Goal: Task Accomplishment & Management: Manage account settings

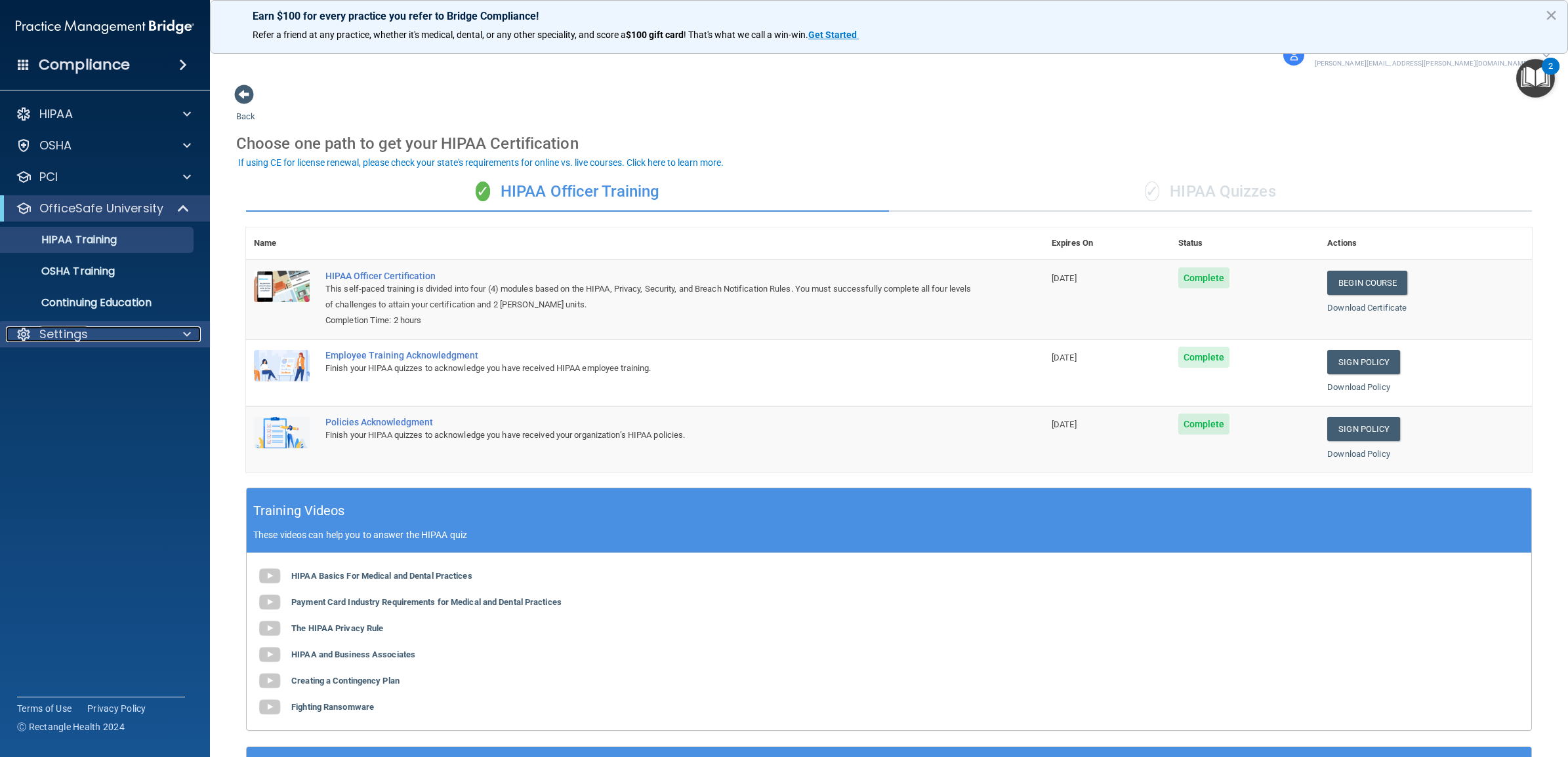
click at [174, 333] on div at bounding box center [185, 334] width 33 height 16
click at [100, 459] on p "Sign Out" at bounding box center [98, 460] width 179 height 13
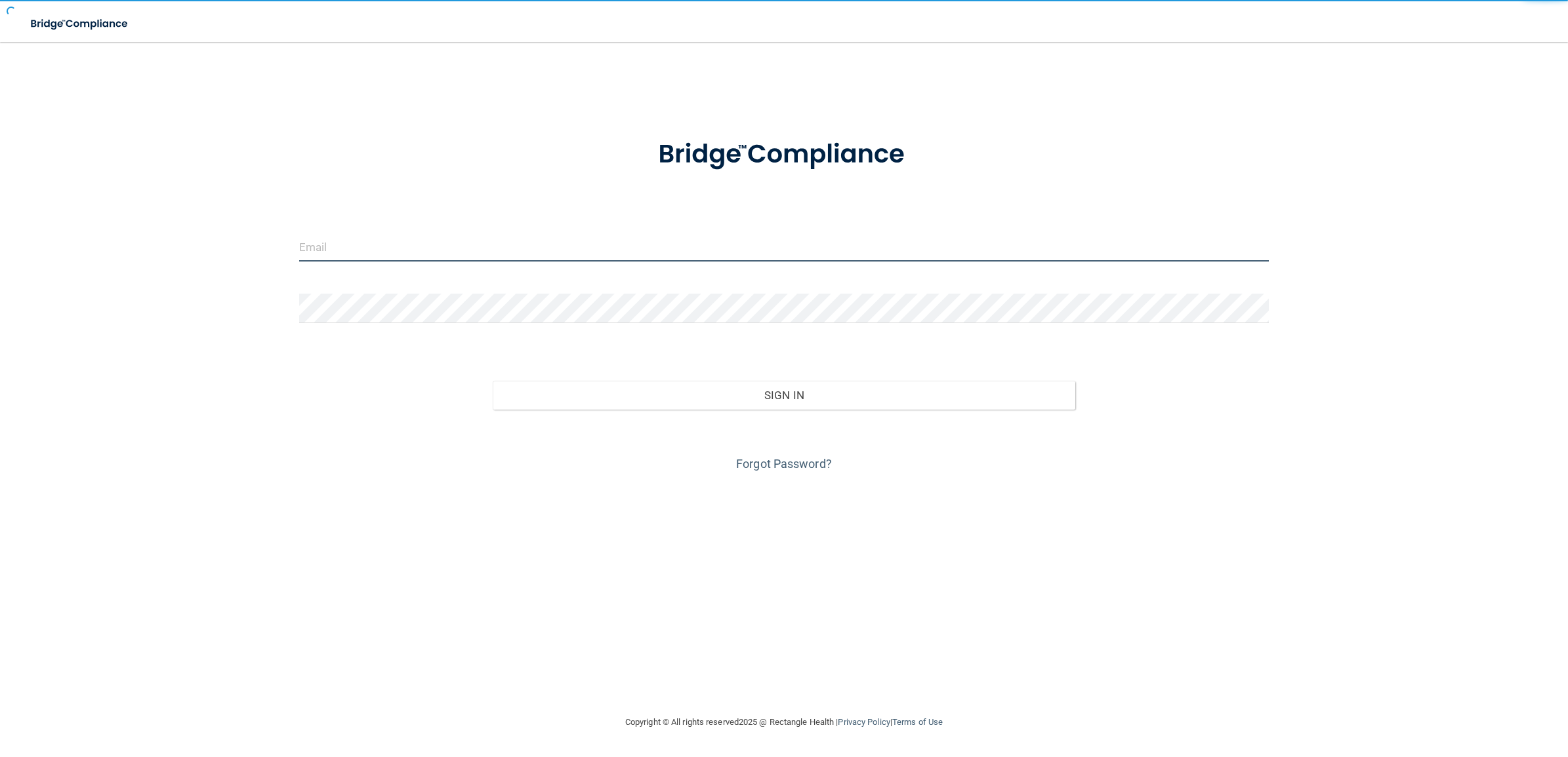
type input "[PERSON_NAME][EMAIL_ADDRESS][PERSON_NAME][DOMAIN_NAME]"
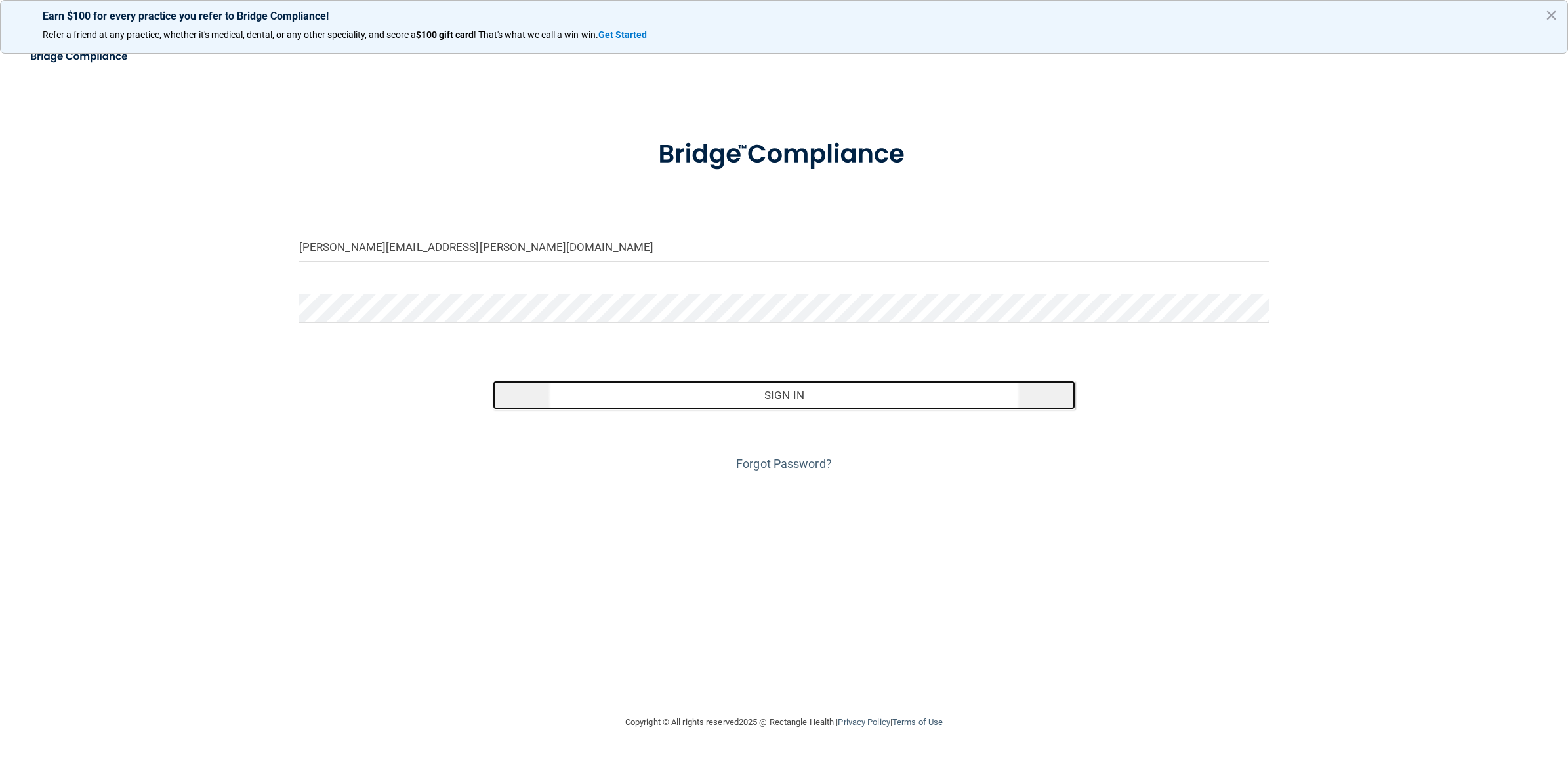
click at [759, 394] on button "Sign In" at bounding box center [783, 395] width 582 height 29
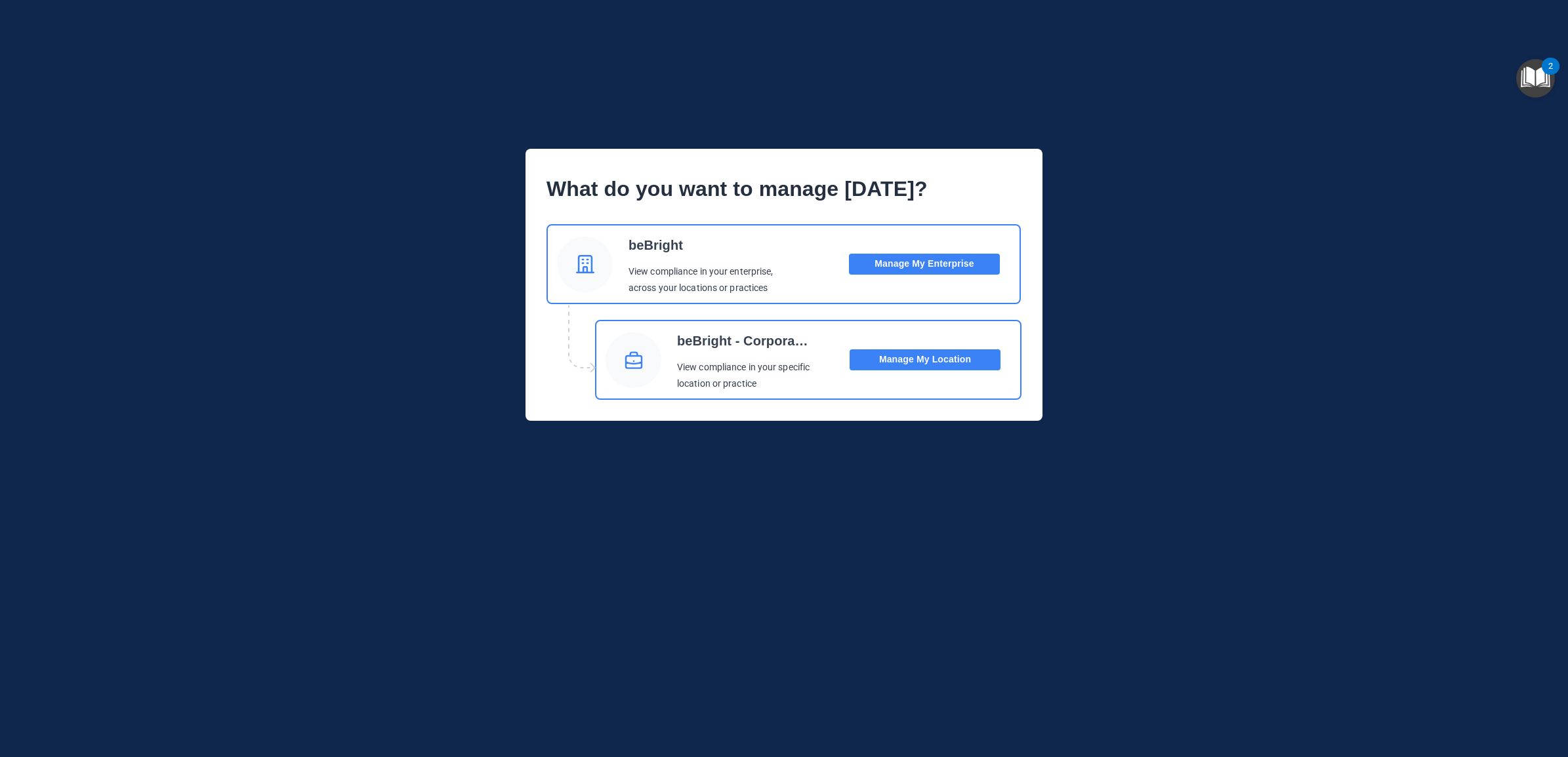
click at [933, 264] on button "Manage My Enterprise" at bounding box center [924, 264] width 151 height 21
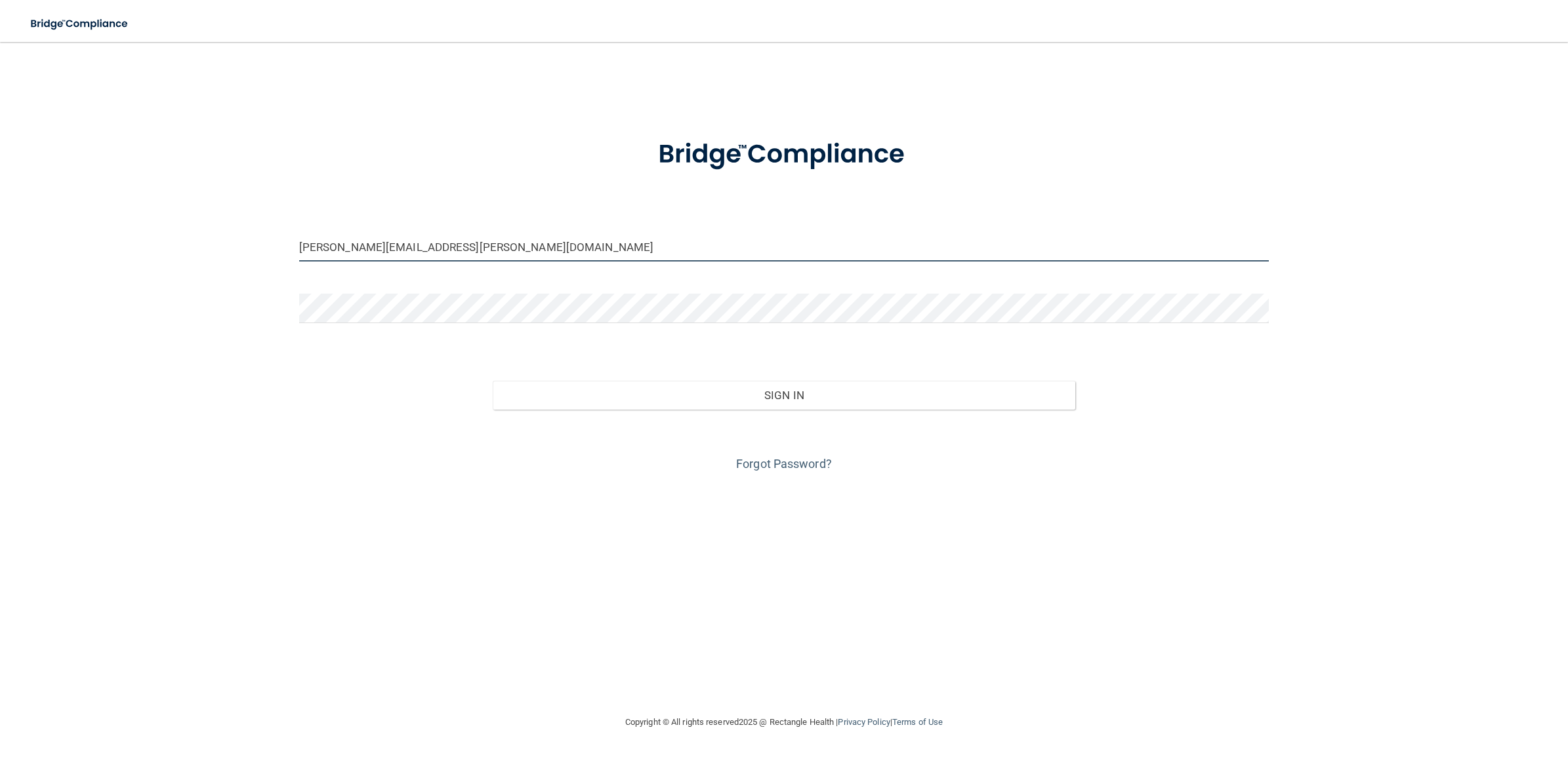
drag, startPoint x: 411, startPoint y: 249, endPoint x: 283, endPoint y: 257, distance: 128.2
click at [283, 257] on div "[PERSON_NAME][EMAIL_ADDRESS][PERSON_NAME][DOMAIN_NAME] Invalid email/password. …" at bounding box center [783, 378] width 1515 height 646
drag, startPoint x: 428, startPoint y: 242, endPoint x: 257, endPoint y: 245, distance: 171.0
click at [257, 245] on div "[PERSON_NAME][EMAIL_ADDRESS][PERSON_NAME][DOMAIN_NAME] Invalid email/password. …" at bounding box center [783, 378] width 1515 height 646
type input "[EMAIL_ADDRESS][DOMAIN_NAME]"
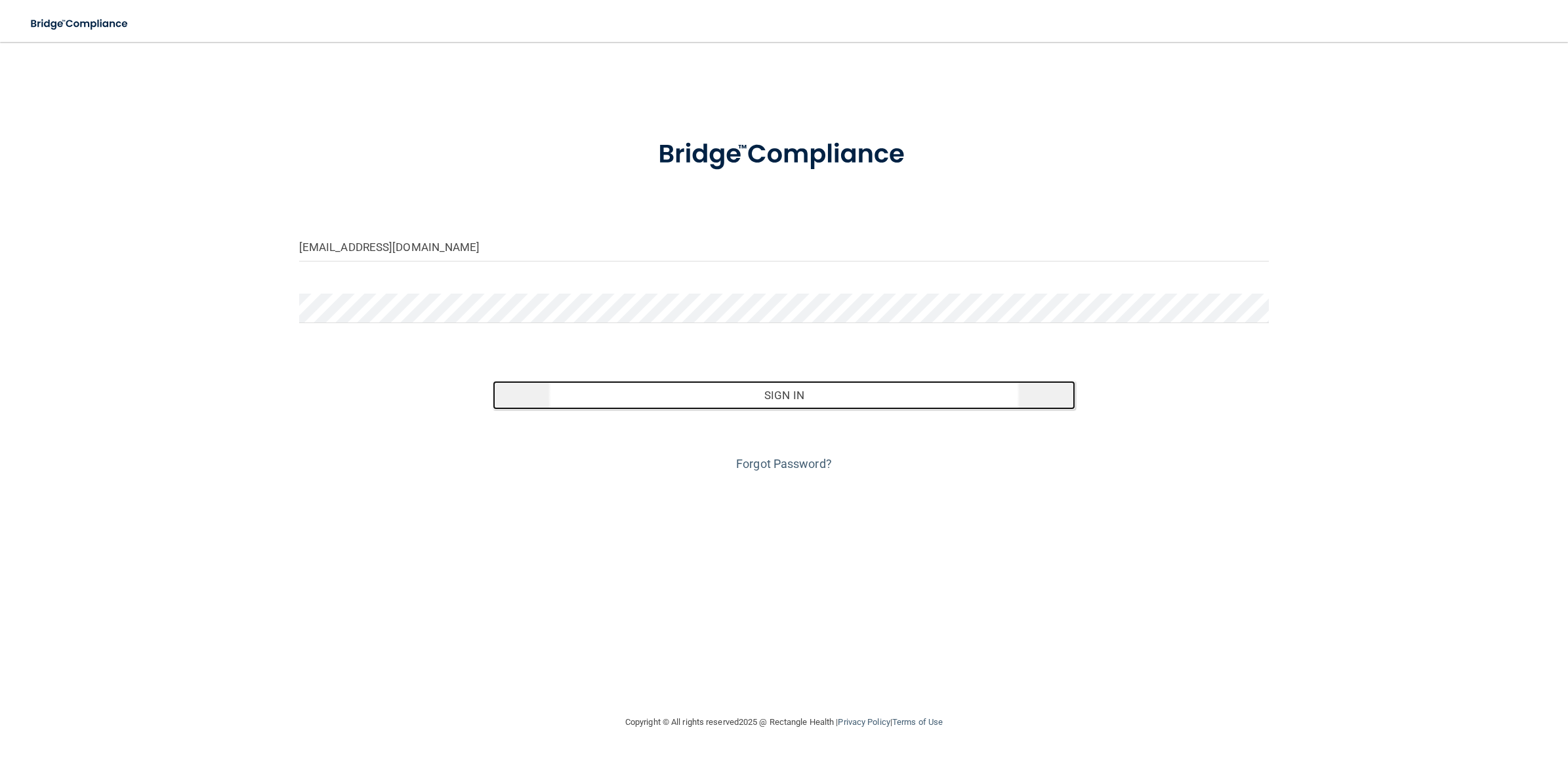
click at [685, 392] on button "Sign In" at bounding box center [783, 395] width 582 height 29
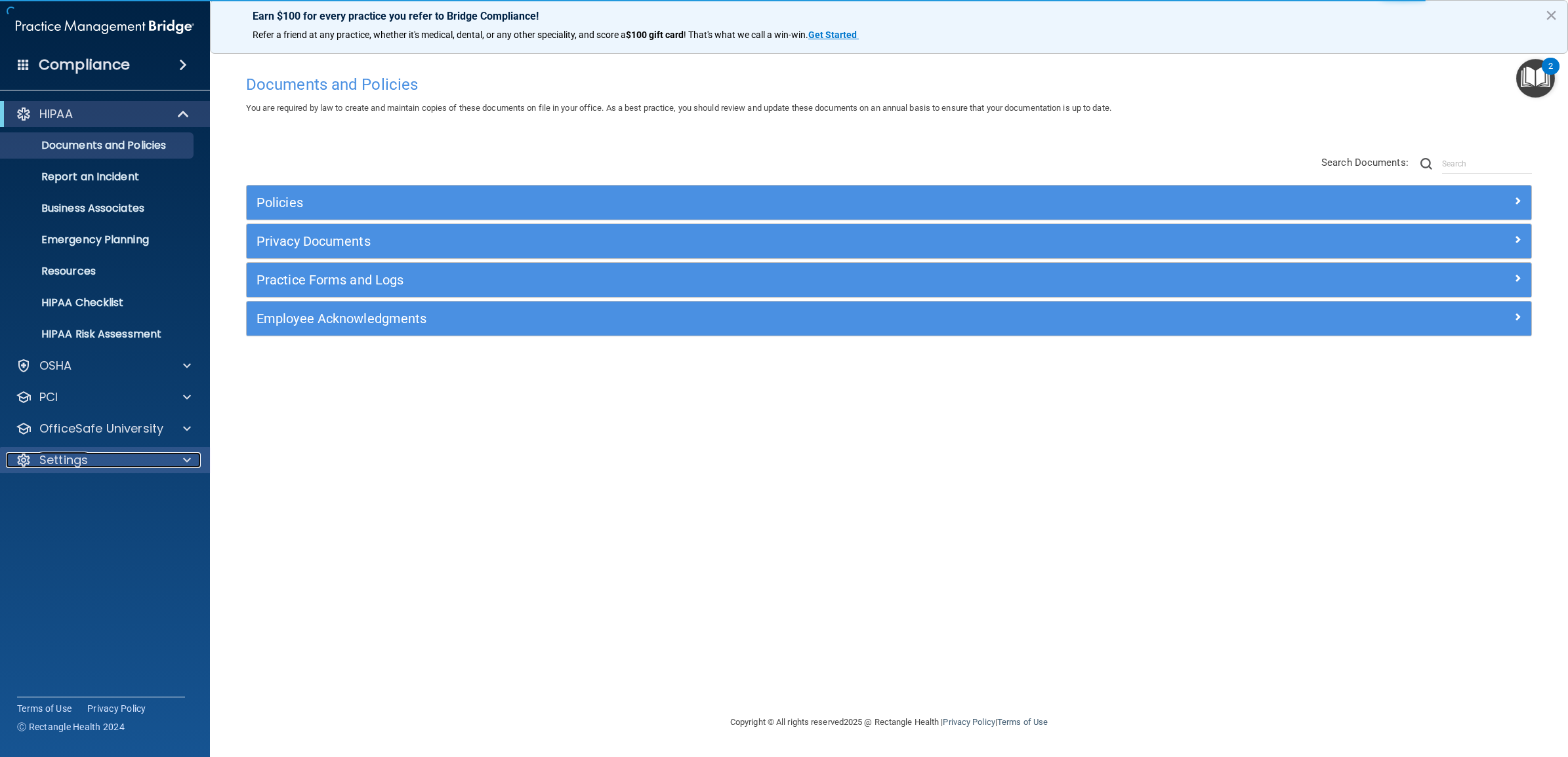
click at [84, 453] on p "Settings" at bounding box center [64, 460] width 49 height 16
click at [73, 522] on p "My Users" at bounding box center [98, 523] width 179 height 13
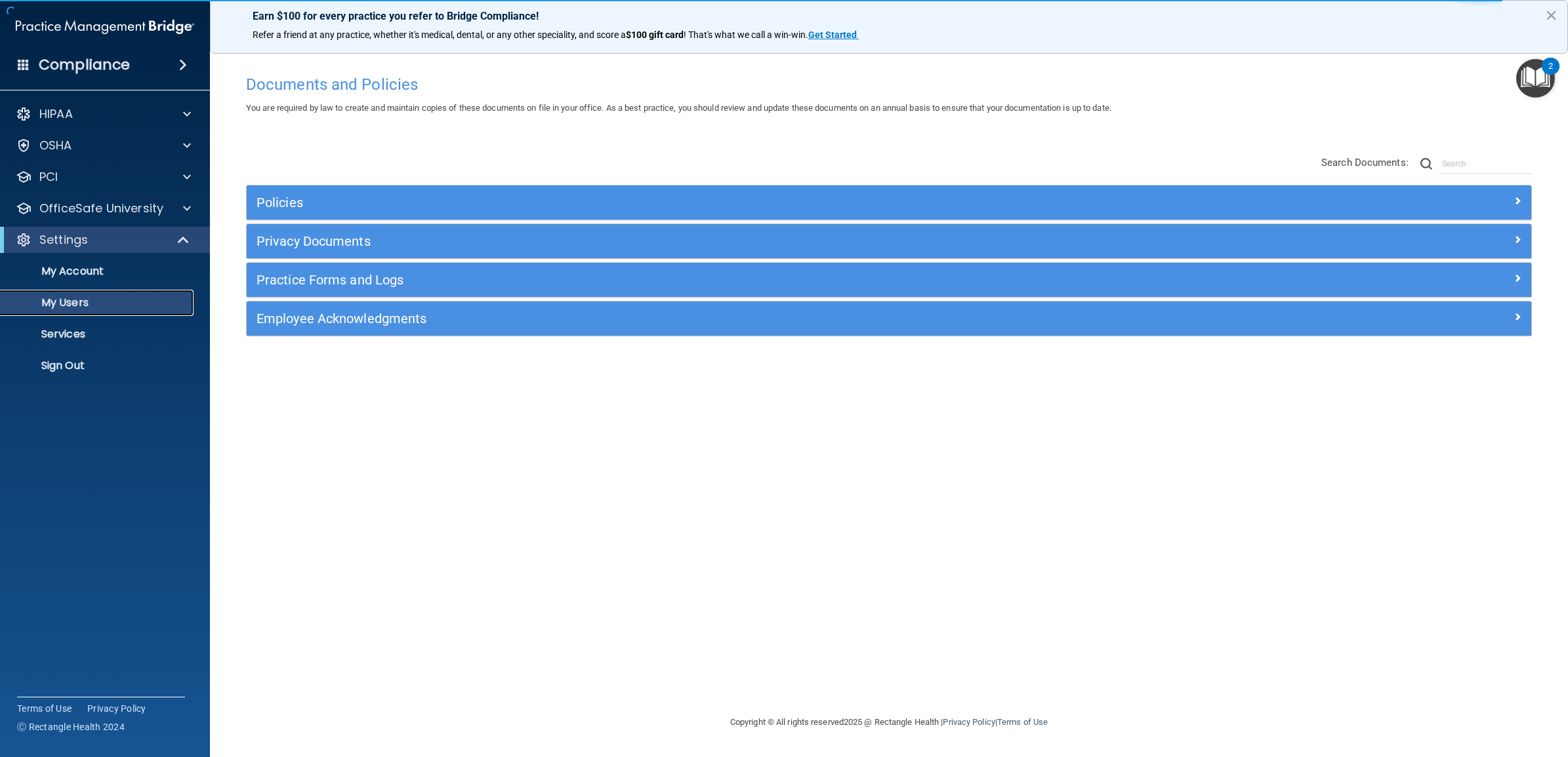
select select "20"
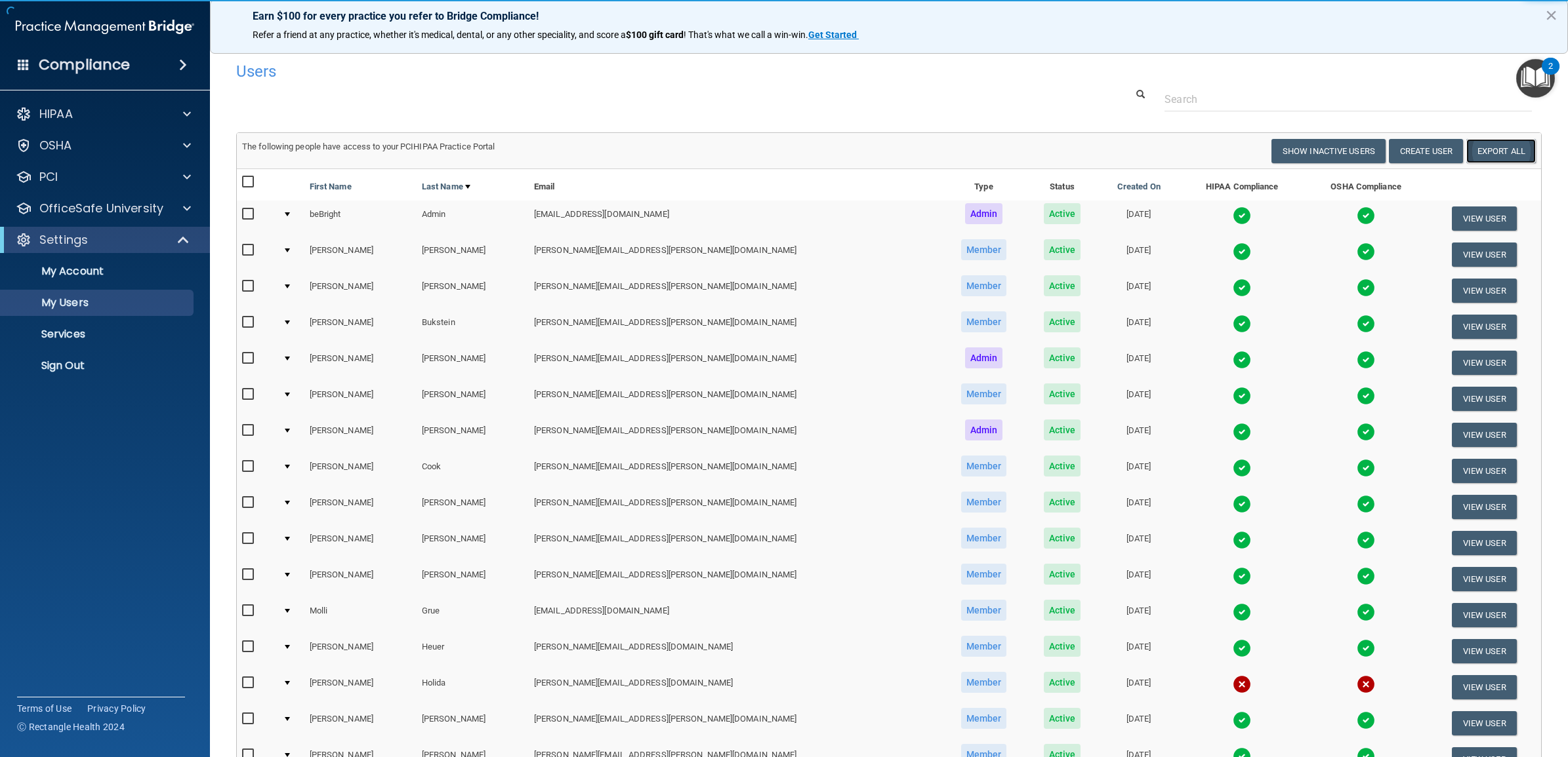
click at [1481, 147] on link "Export All" at bounding box center [1501, 151] width 70 height 24
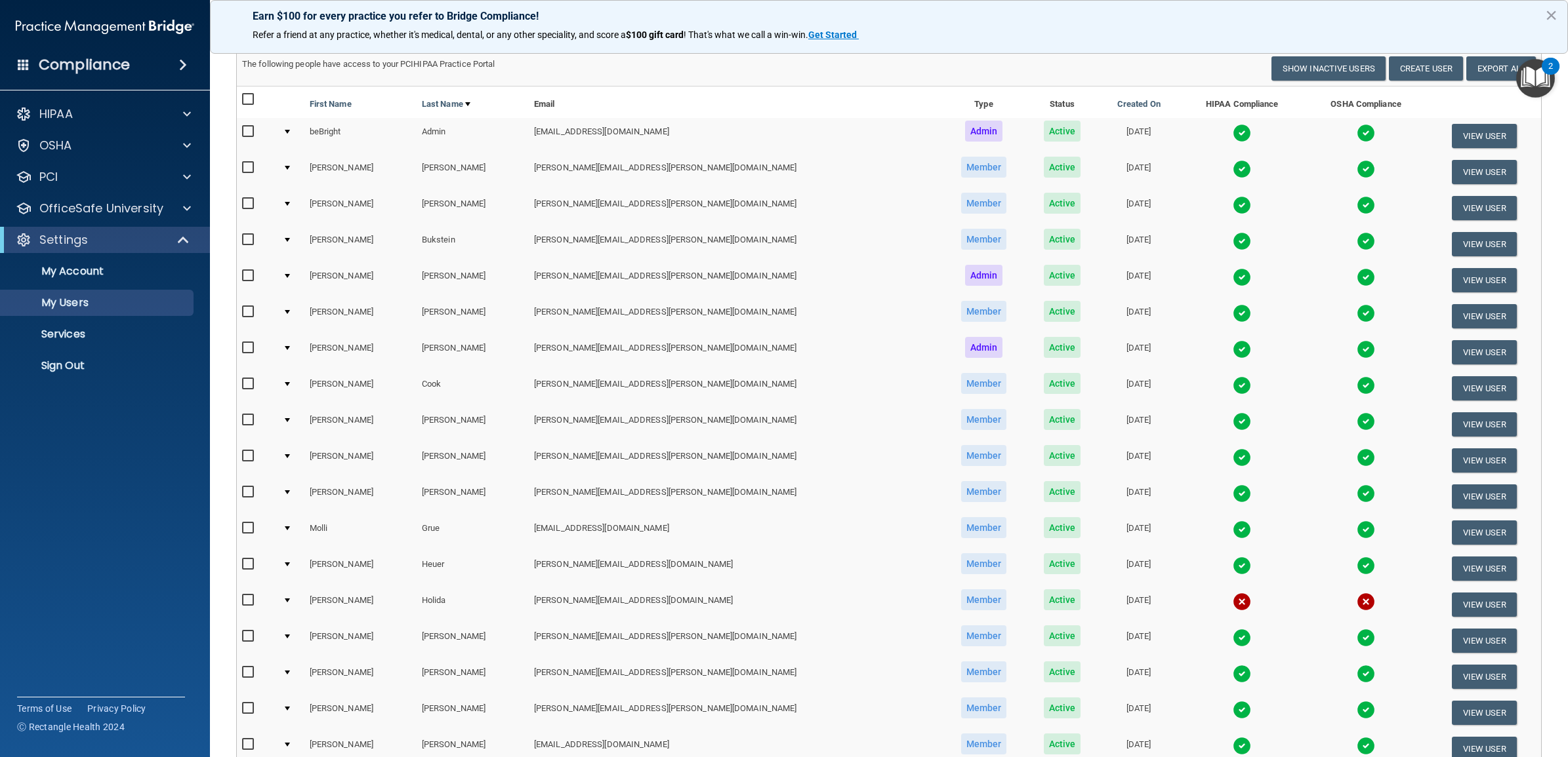
scroll to position [326, 0]
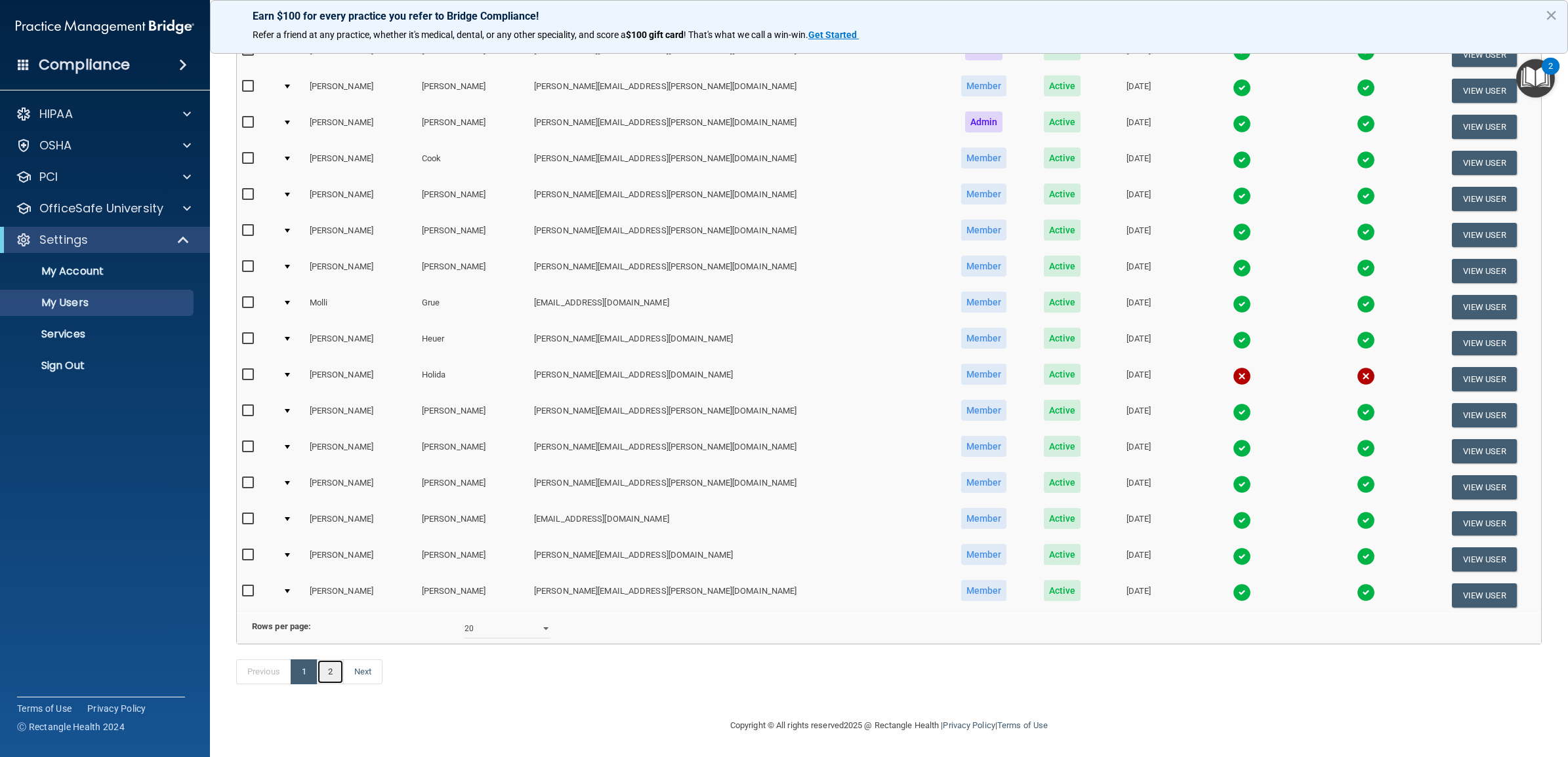
click at [326, 676] on link "2" at bounding box center [330, 672] width 27 height 25
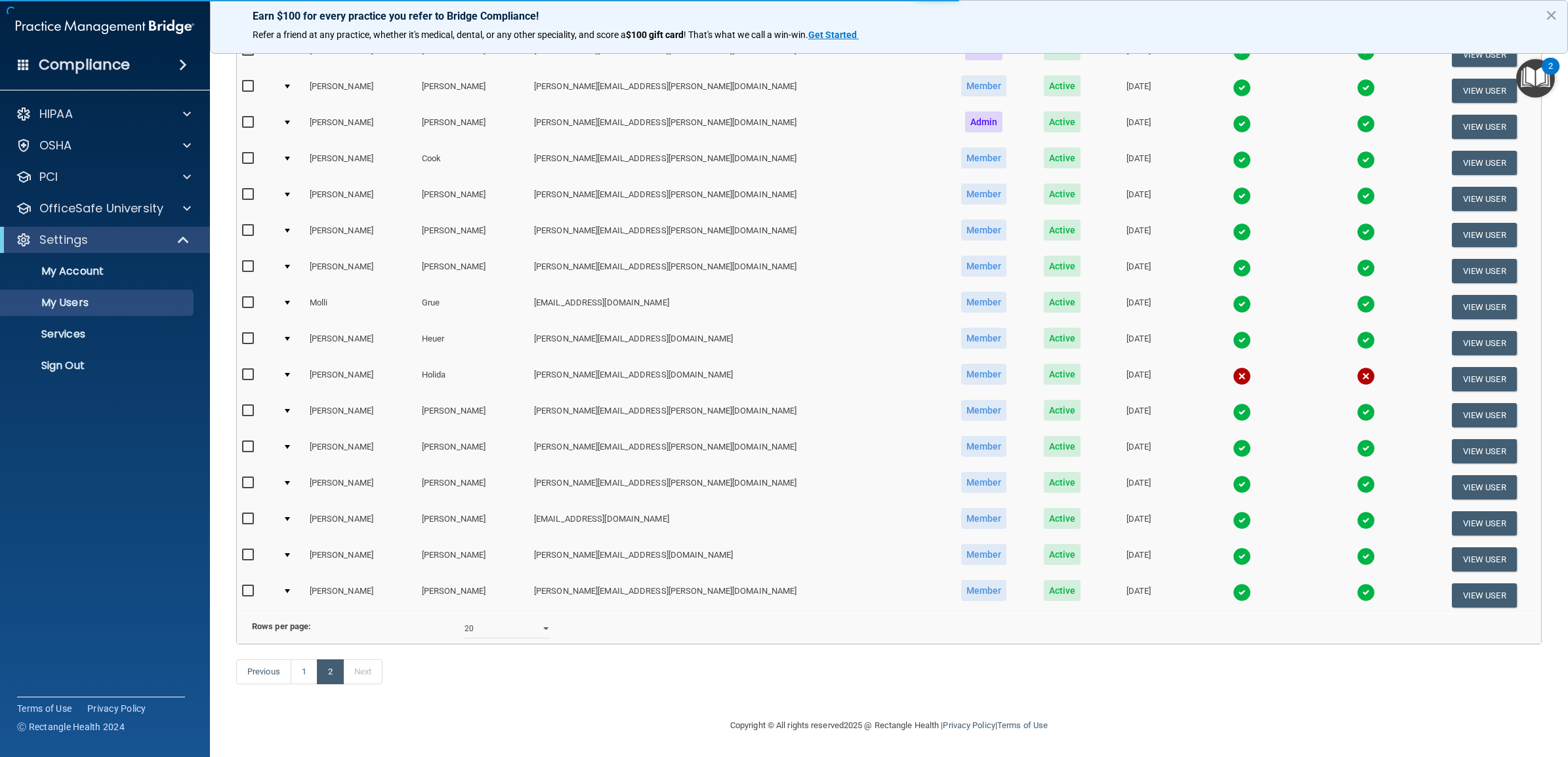
select select "20"
